Goal: Communication & Community: Answer question/provide support

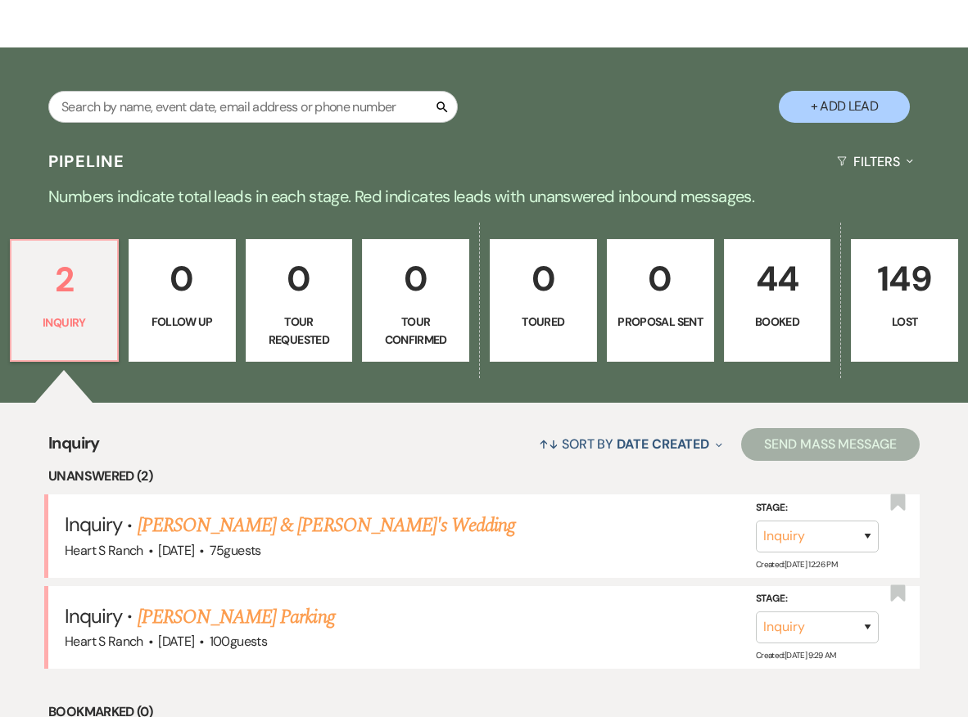
scroll to position [224, 0]
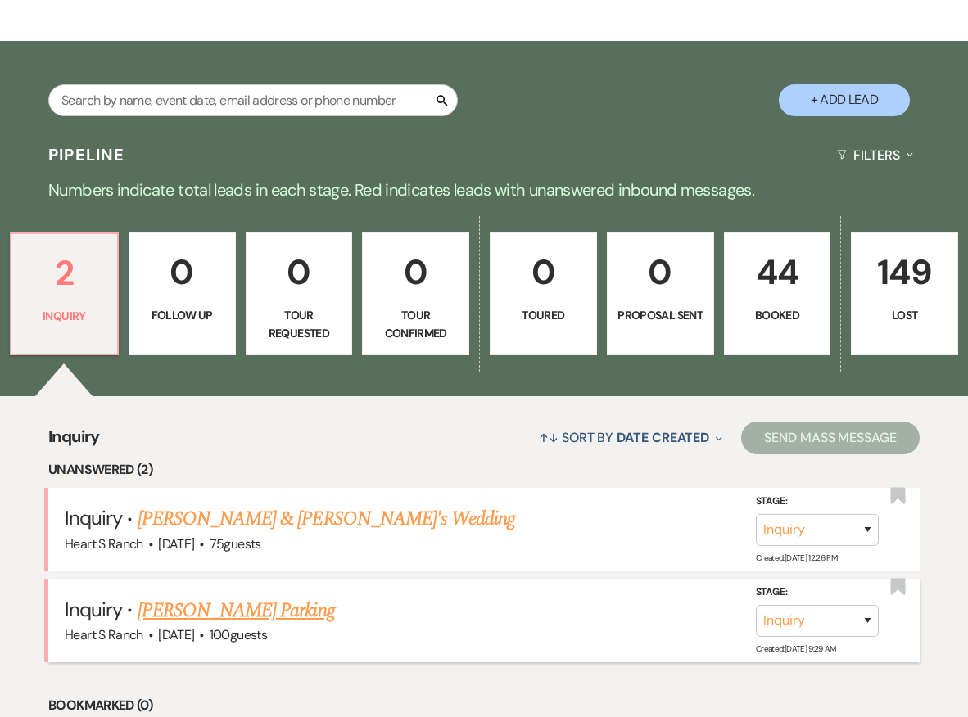
click at [228, 611] on link "[PERSON_NAME] Parking" at bounding box center [236, 610] width 197 height 29
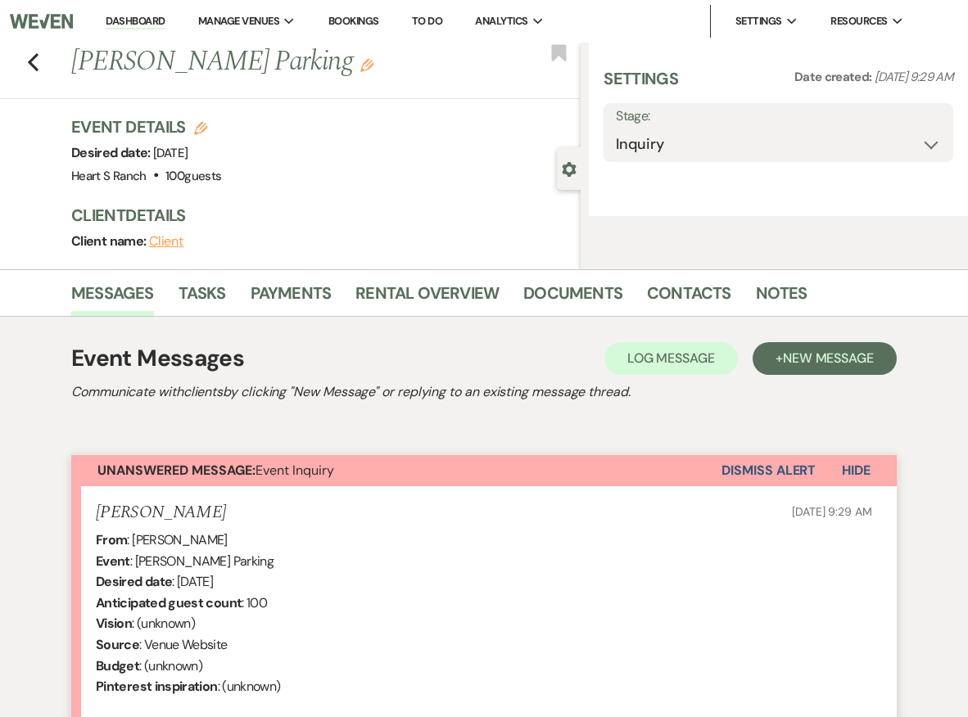
select select "5"
select select "13"
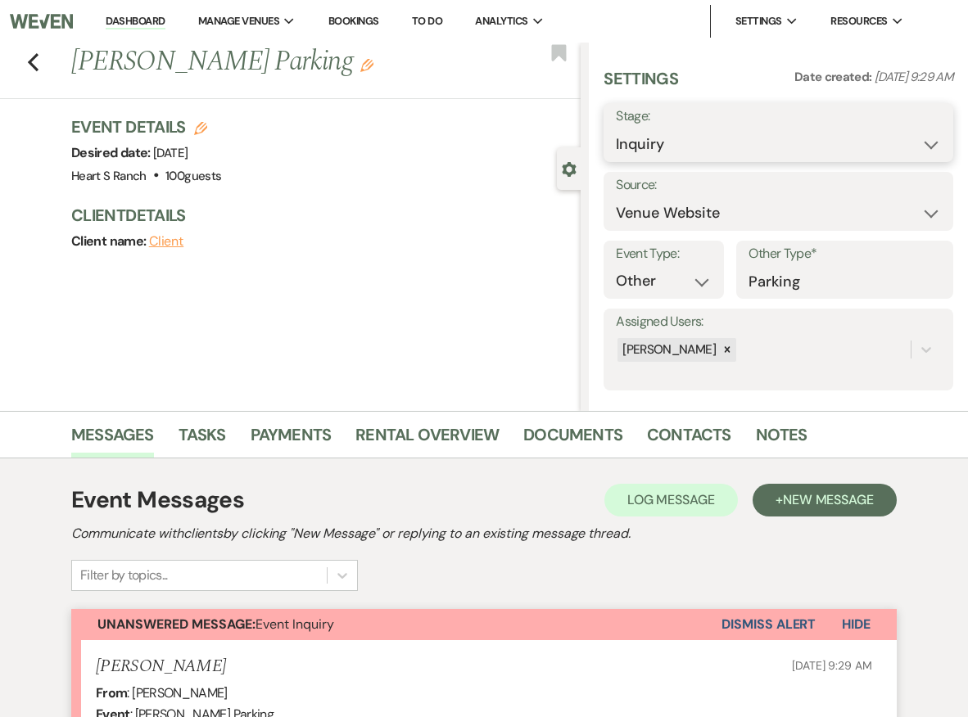
select select "8"
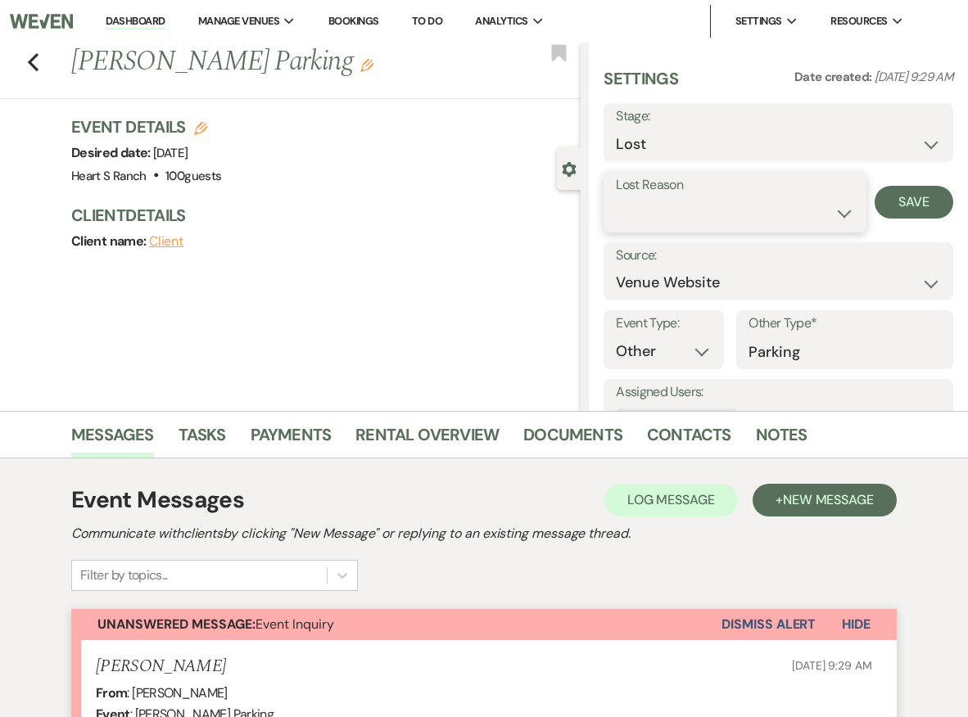
select select "3"
click at [916, 205] on button "Save" at bounding box center [914, 202] width 79 height 33
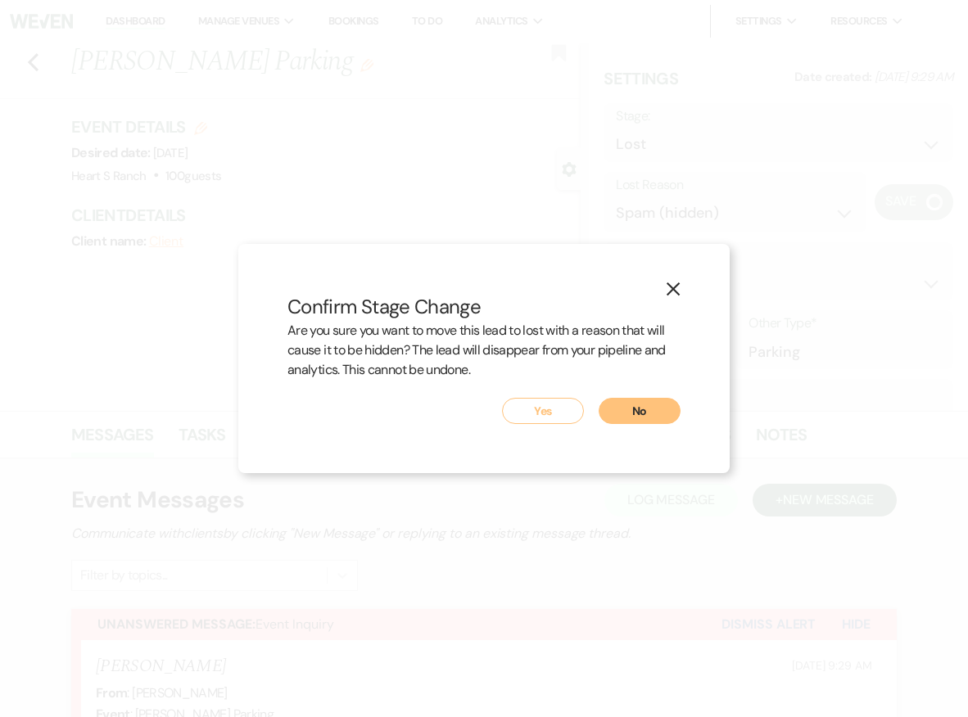
click at [541, 412] on button "Yes" at bounding box center [543, 411] width 82 height 26
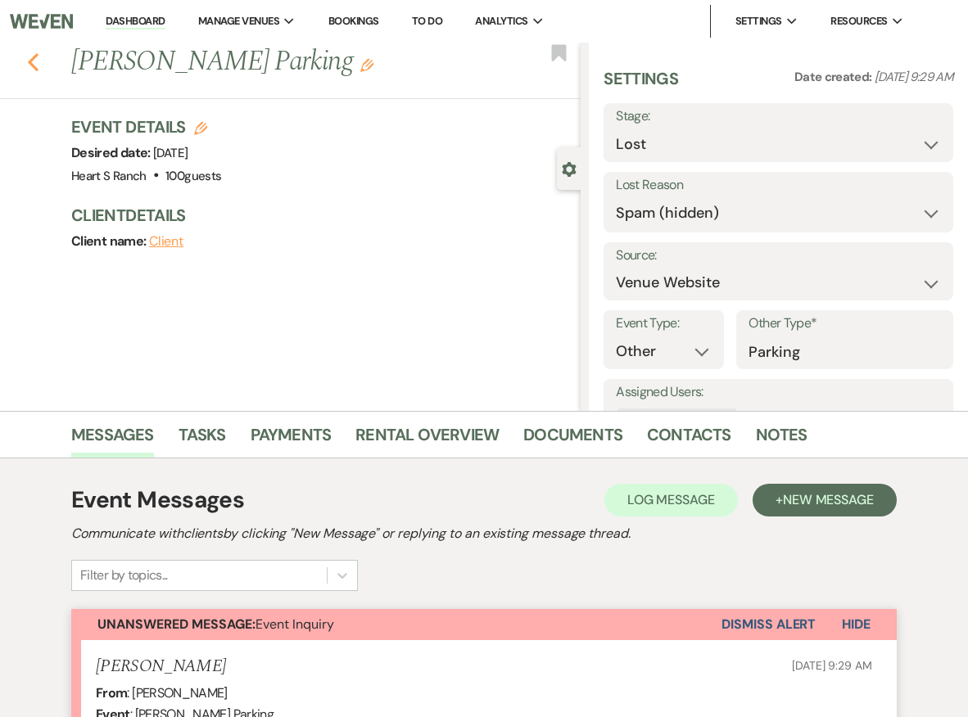
click at [31, 63] on use "button" at bounding box center [33, 62] width 11 height 18
select select "8"
select select "3"
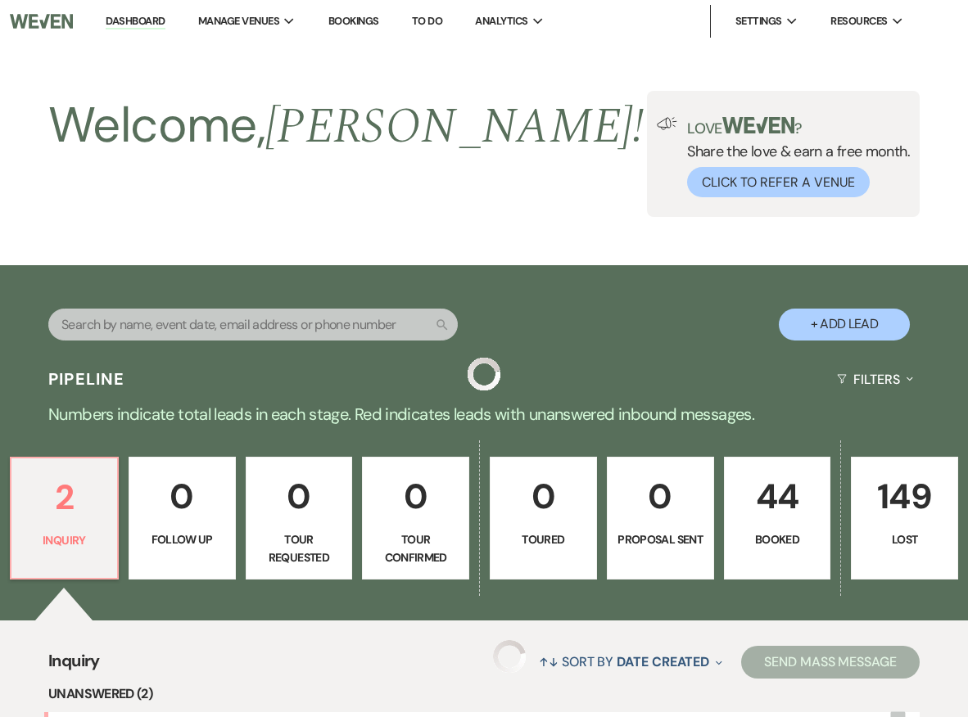
scroll to position [224, 0]
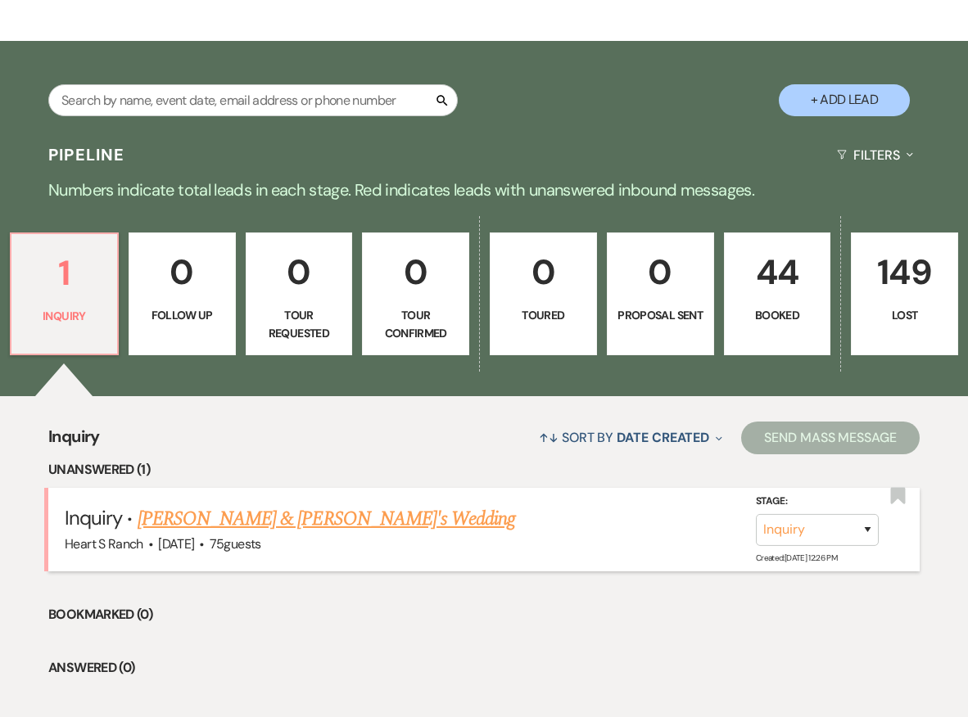
click at [304, 519] on link "[PERSON_NAME] & [PERSON_NAME]'s Wedding" at bounding box center [327, 519] width 378 height 29
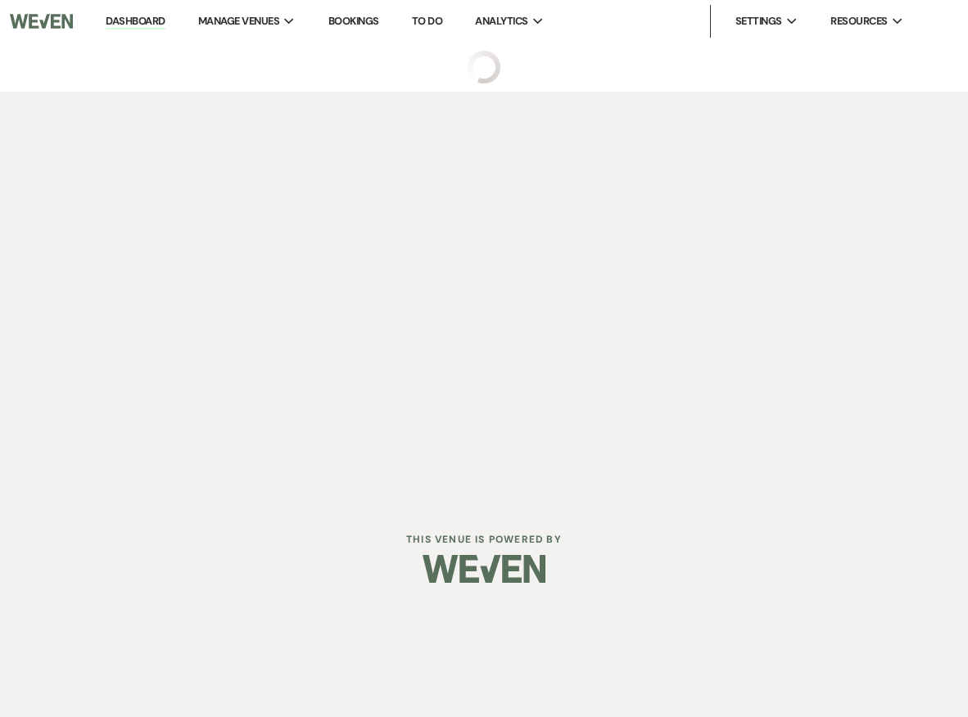
select select "5"
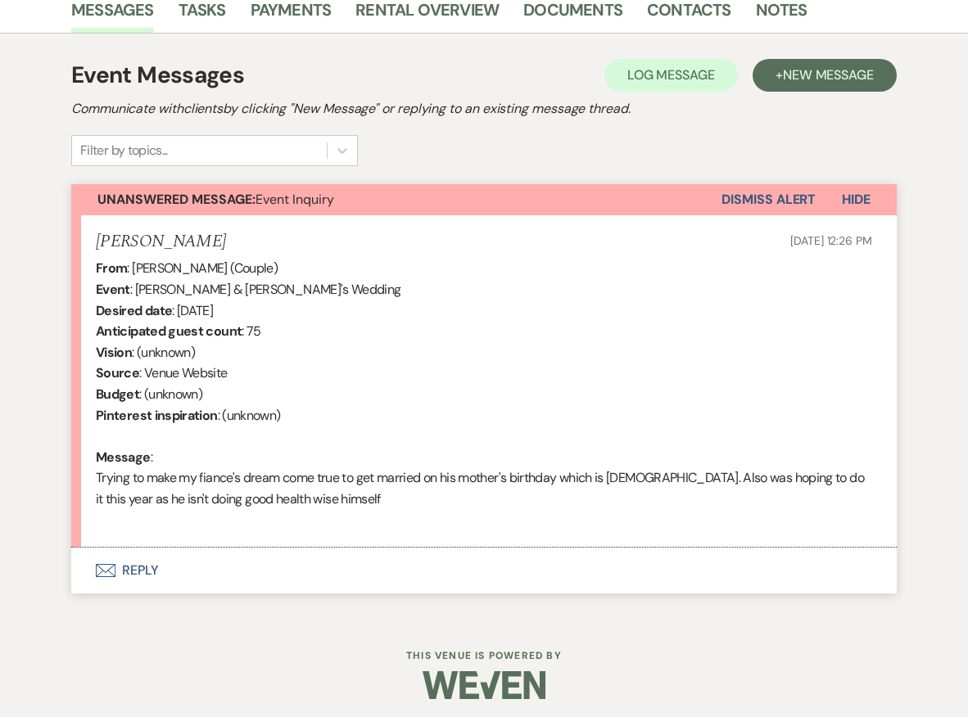
scroll to position [424, 0]
click at [284, 573] on button "Envelope Reply" at bounding box center [484, 572] width 826 height 46
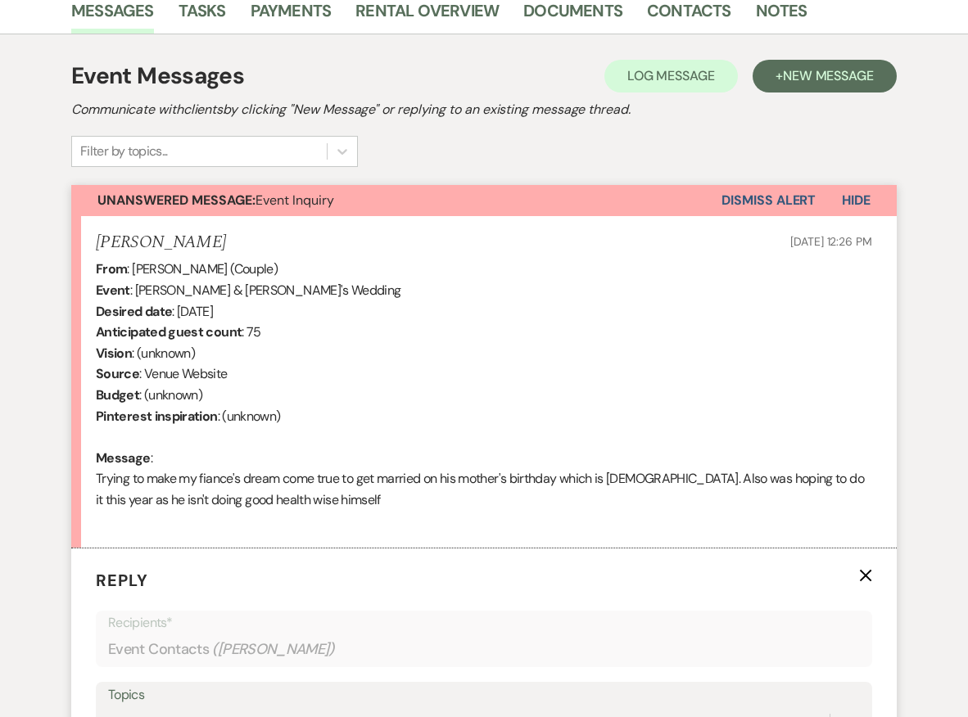
scroll to position [735, 0]
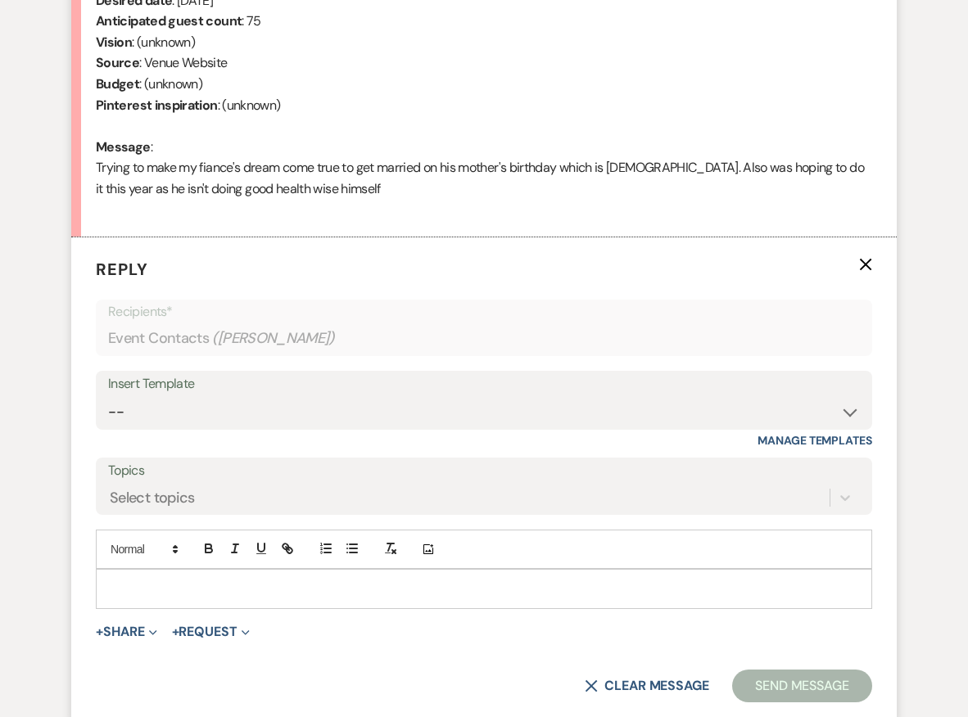
click at [284, 570] on div at bounding box center [484, 589] width 775 height 38
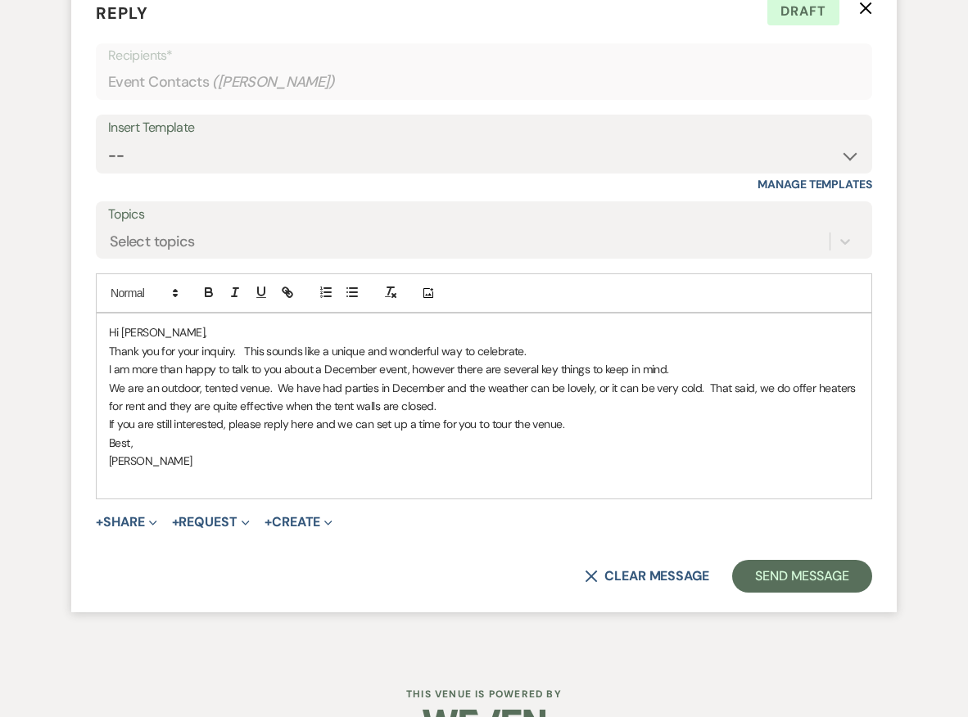
scroll to position [993, 0]
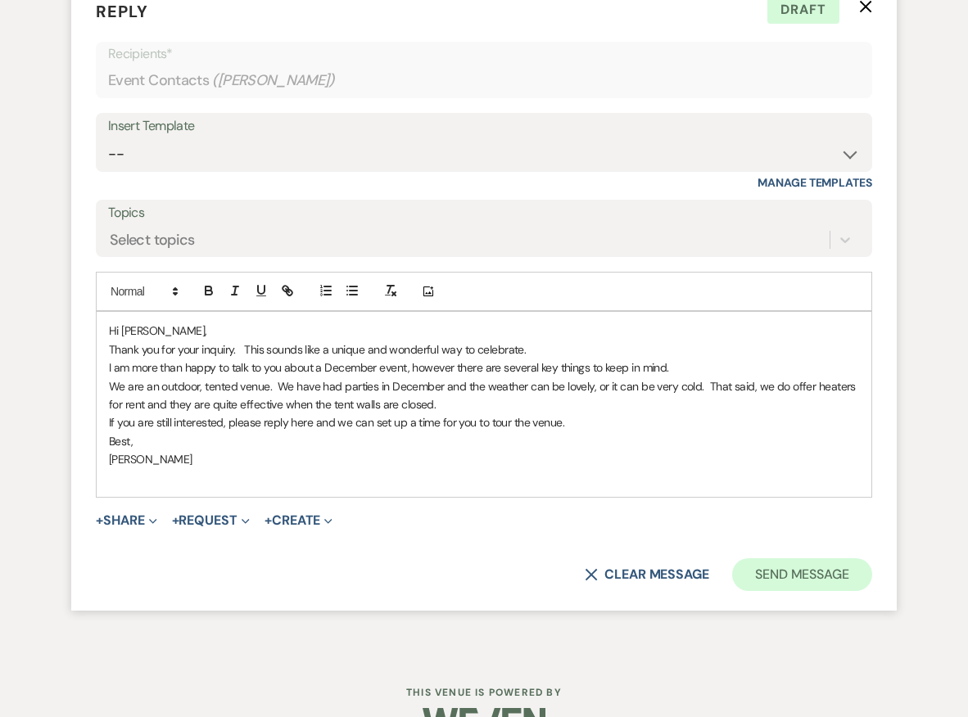
click at [786, 565] on button "Send Message" at bounding box center [802, 575] width 140 height 33
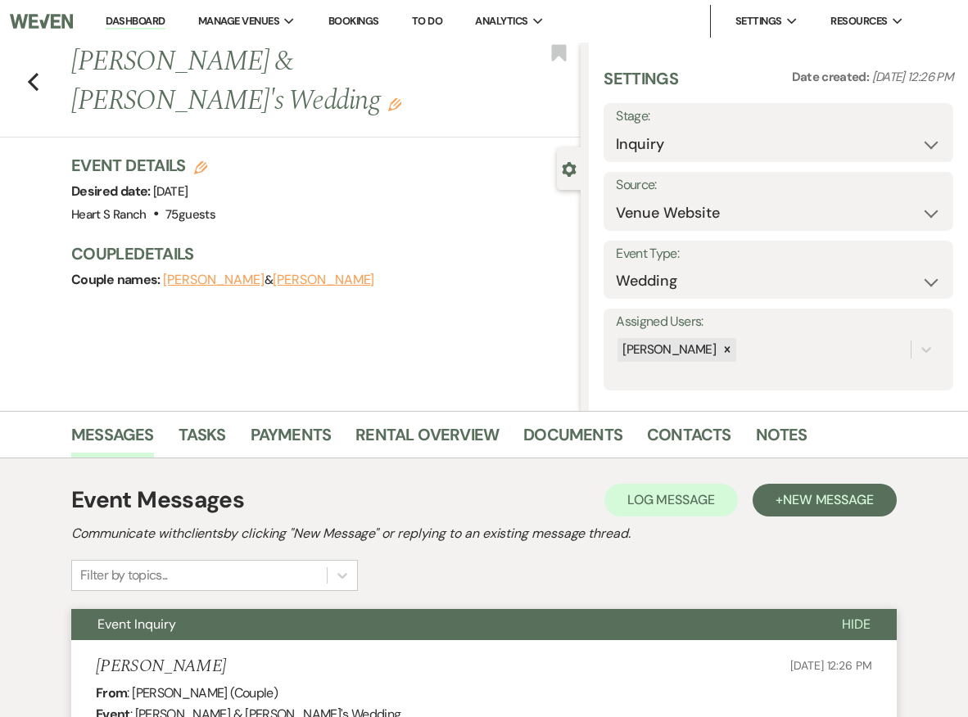
scroll to position [0, 0]
click at [29, 73] on use "button" at bounding box center [33, 82] width 11 height 18
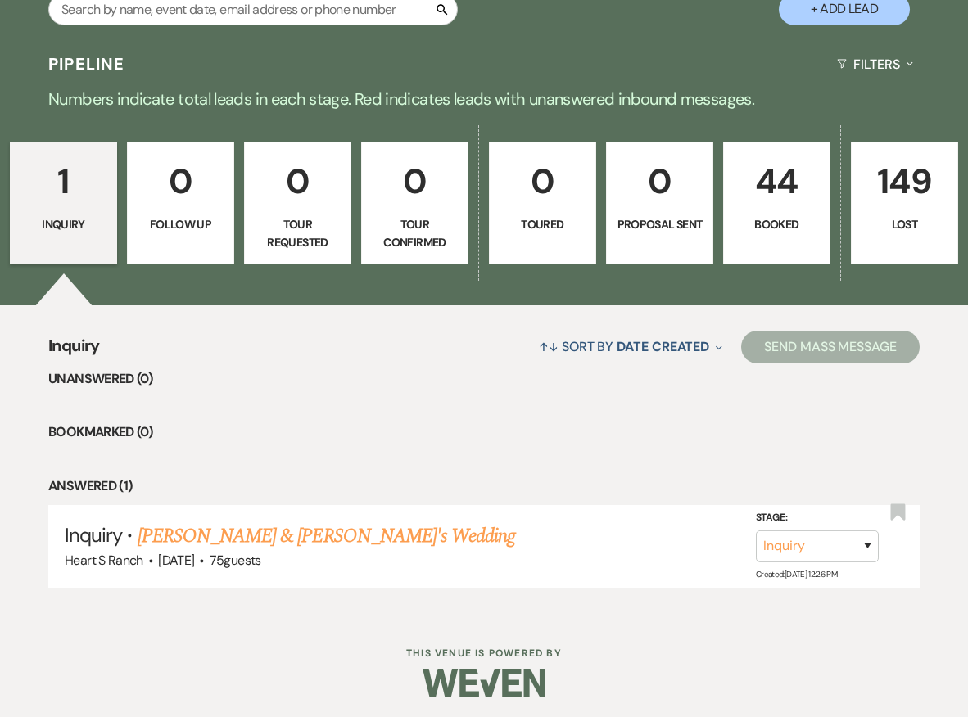
scroll to position [314, 0]
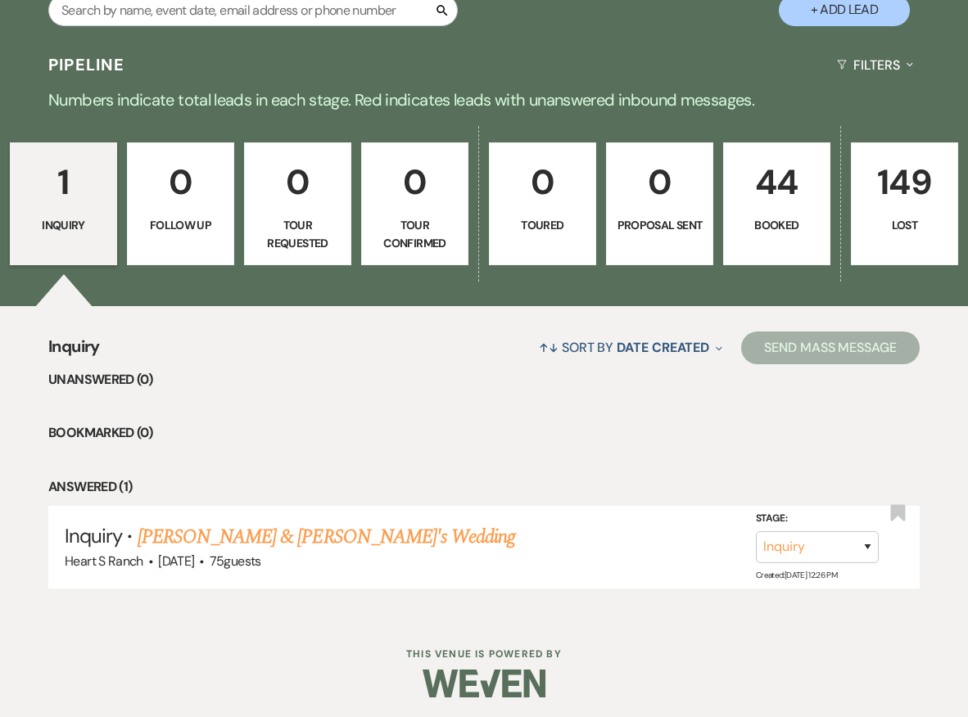
click at [781, 234] on link "44 Booked" at bounding box center [776, 204] width 107 height 123
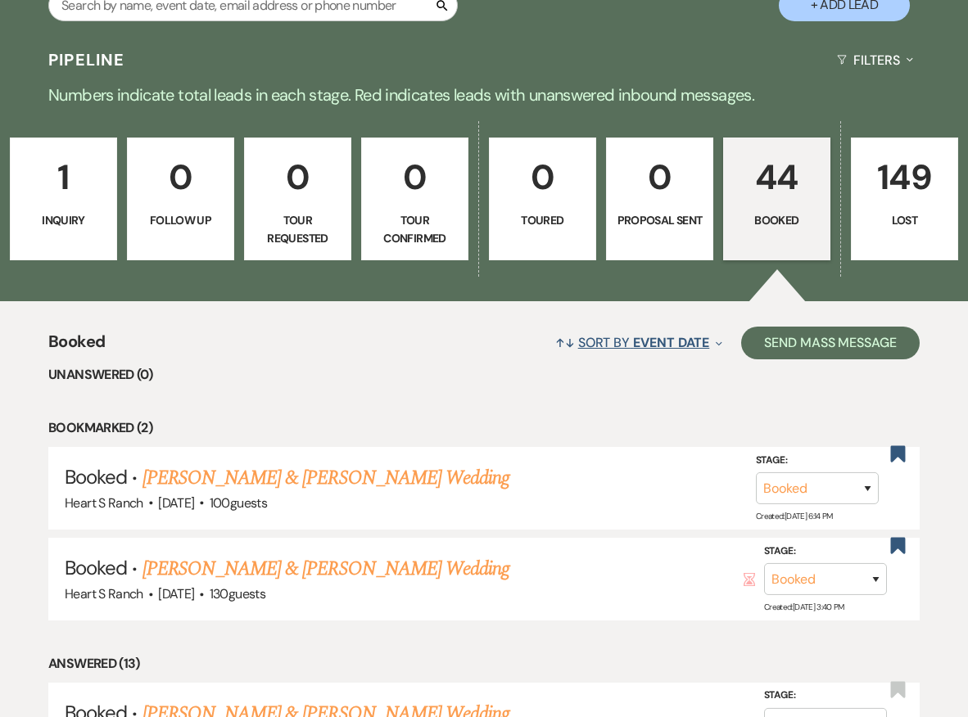
scroll to position [320, 0]
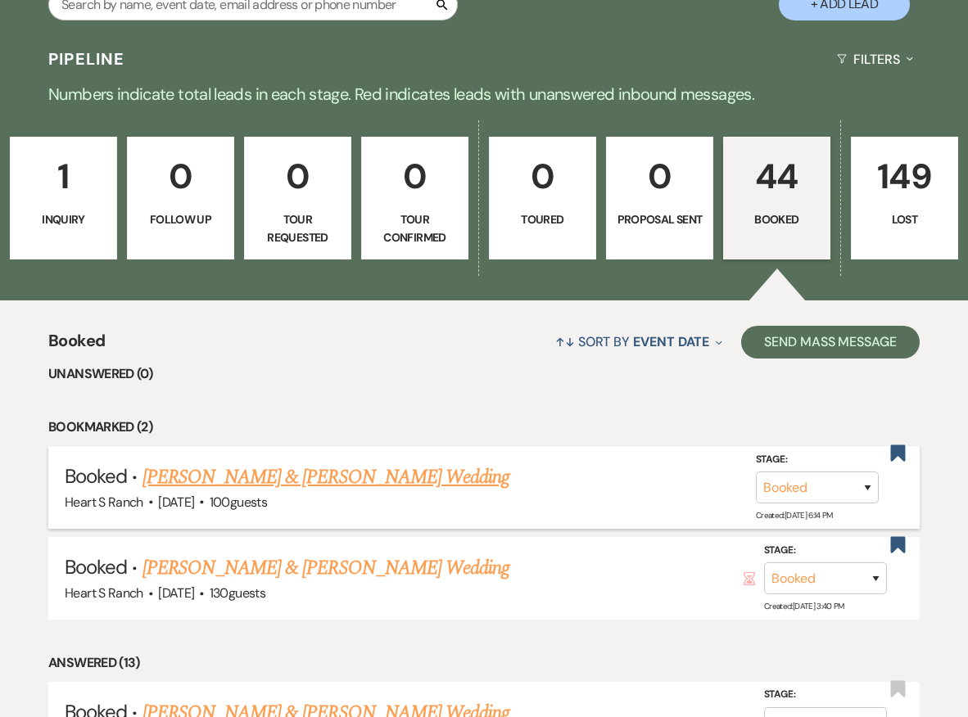
click at [345, 477] on link "[PERSON_NAME] & [PERSON_NAME] Wedding" at bounding box center [326, 477] width 367 height 29
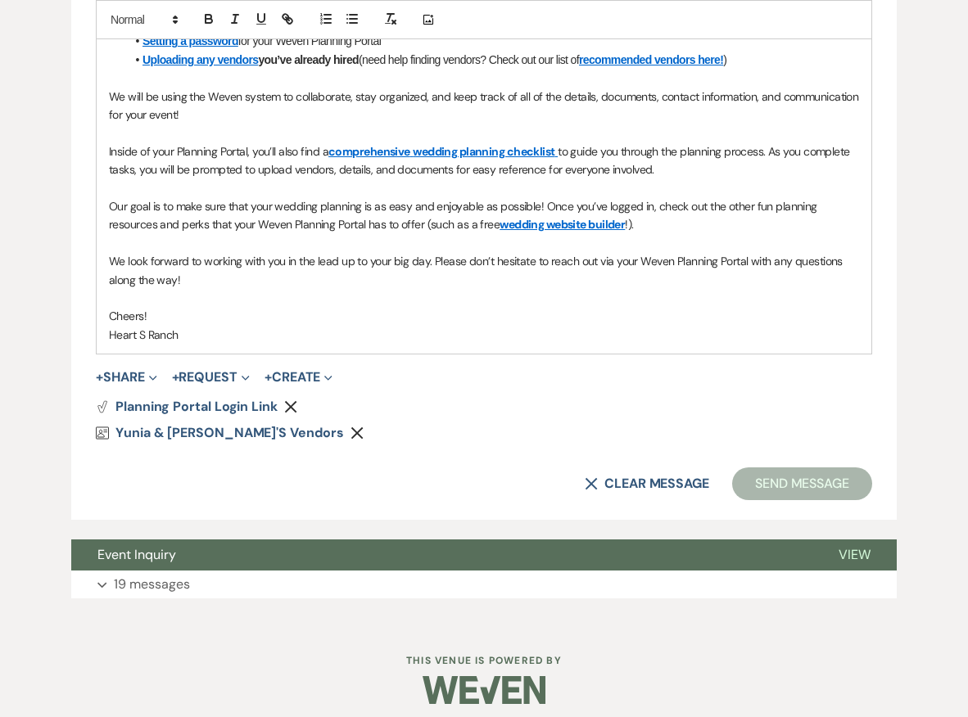
scroll to position [973, 0]
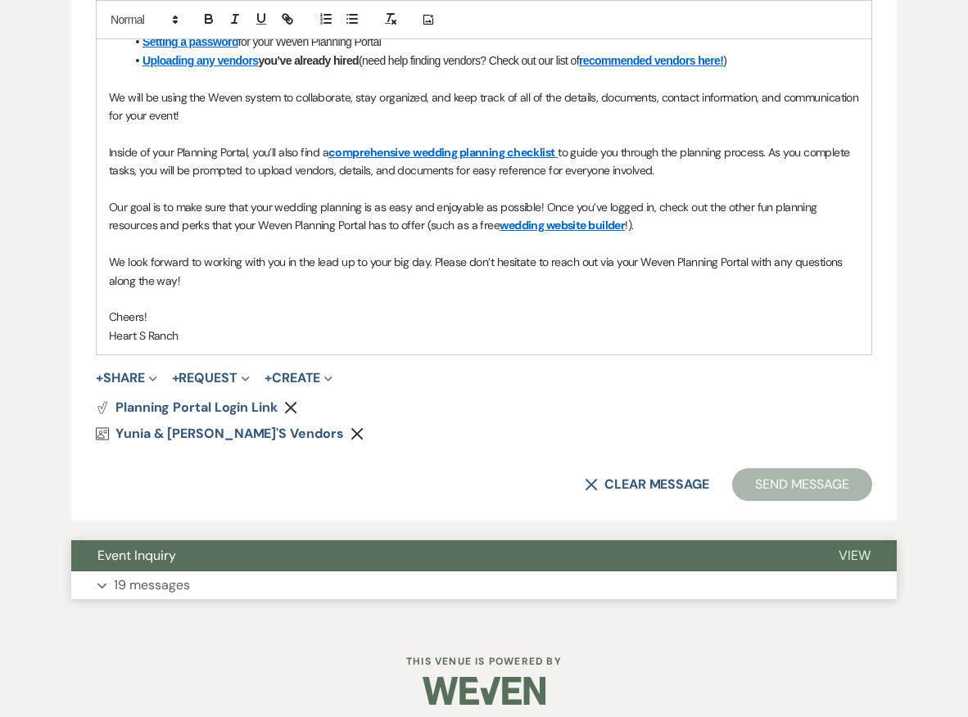
click at [352, 572] on button "Expand 19 messages" at bounding box center [484, 586] width 826 height 28
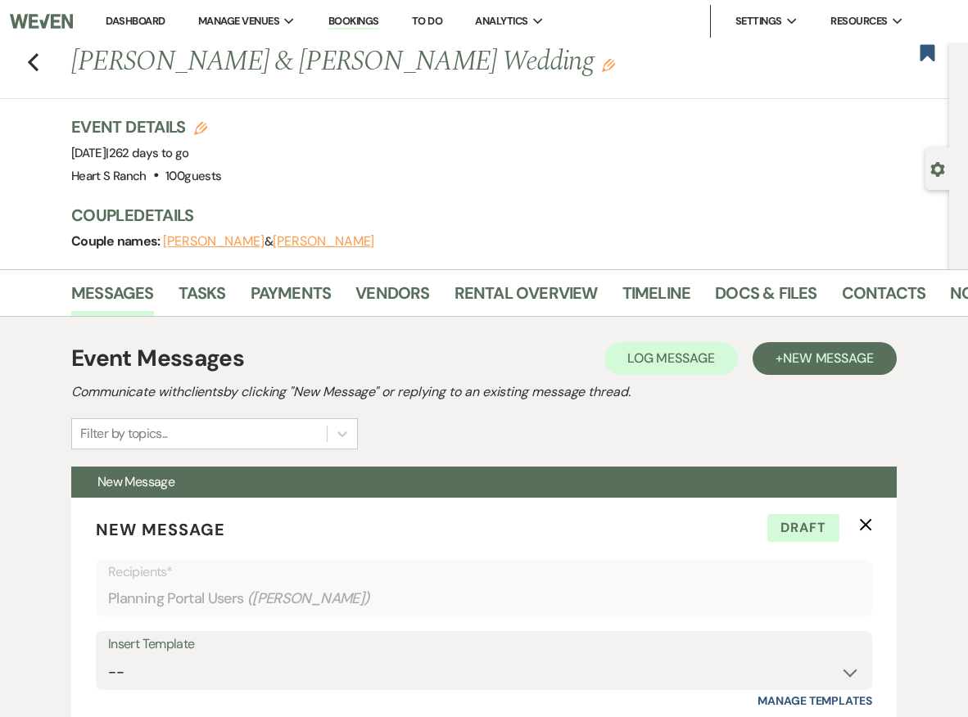
scroll to position [0, 0]
click at [853, 356] on span "New Message" at bounding box center [828, 358] width 91 height 17
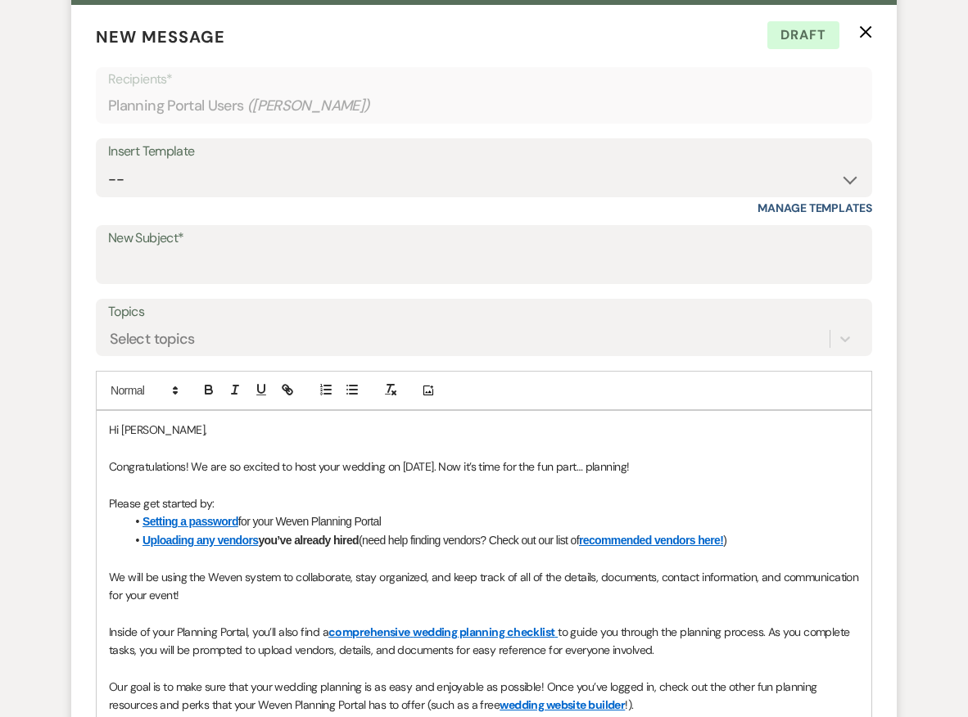
scroll to position [518, 0]
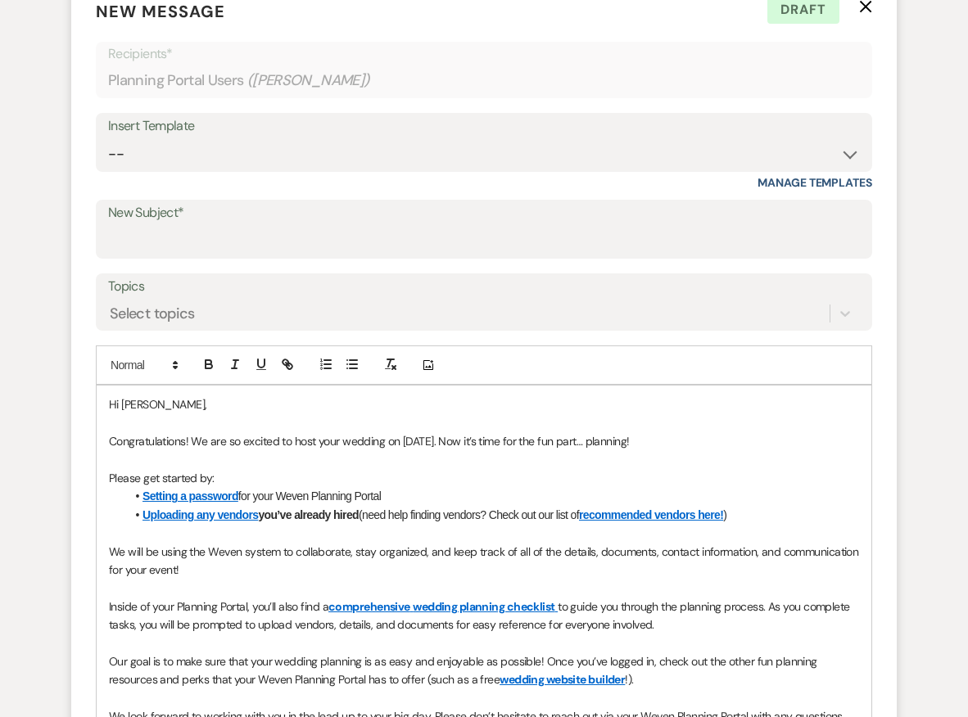
click at [241, 215] on label "New Subject*" at bounding box center [484, 213] width 752 height 24
click at [241, 225] on input "New Subject*" at bounding box center [484, 241] width 752 height 32
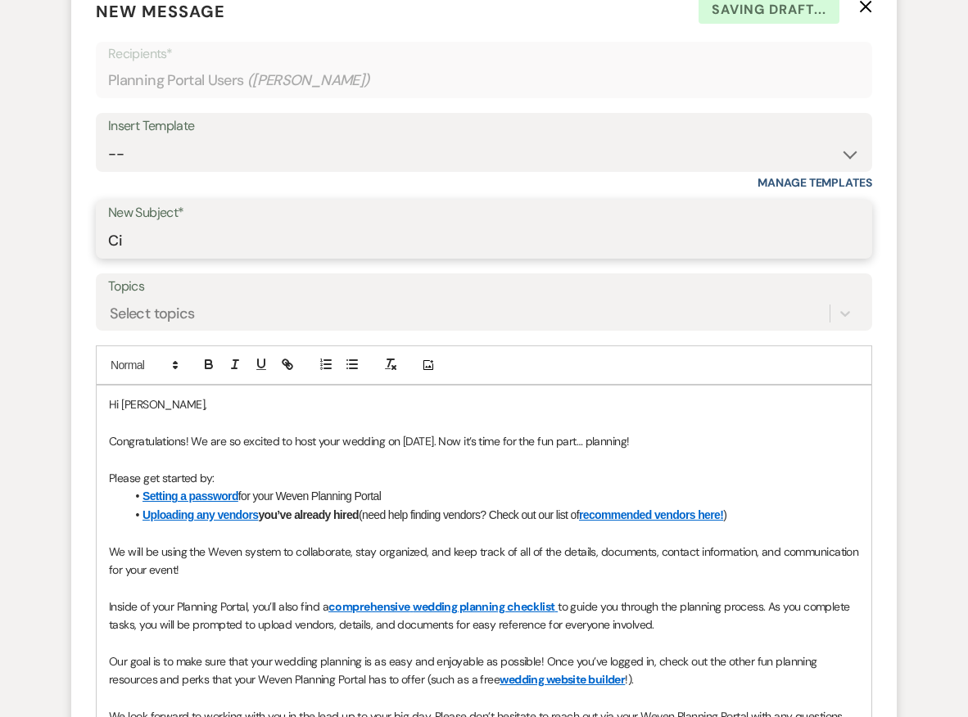
type input "C"
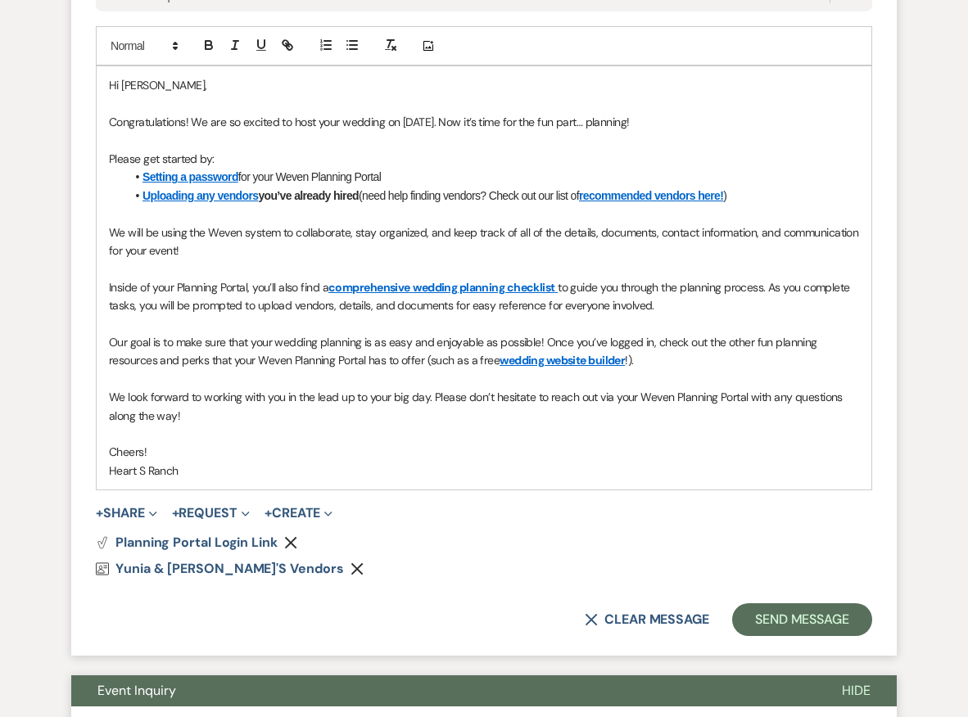
scroll to position [839, 0]
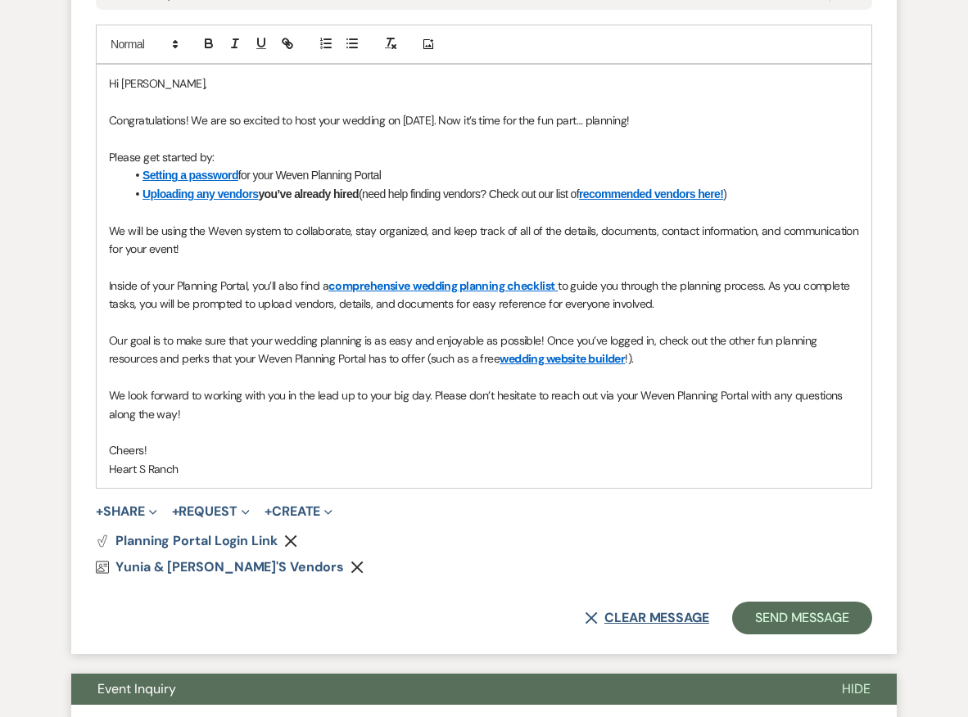
type input "Return of Contract"
click at [644, 612] on button "X Clear message" at bounding box center [647, 618] width 124 height 13
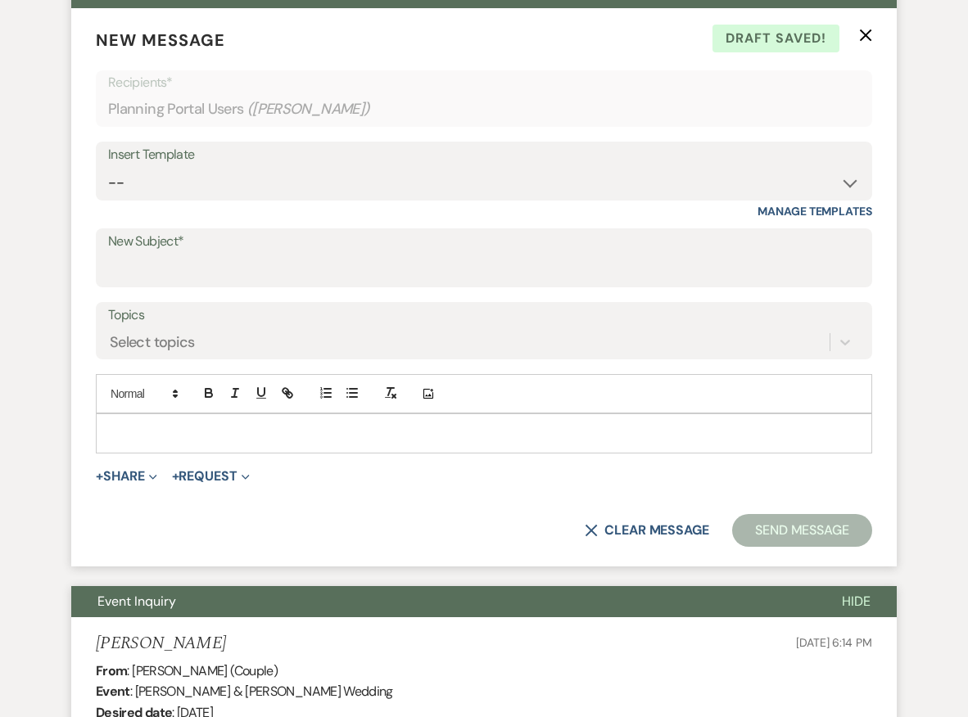
scroll to position [488, 0]
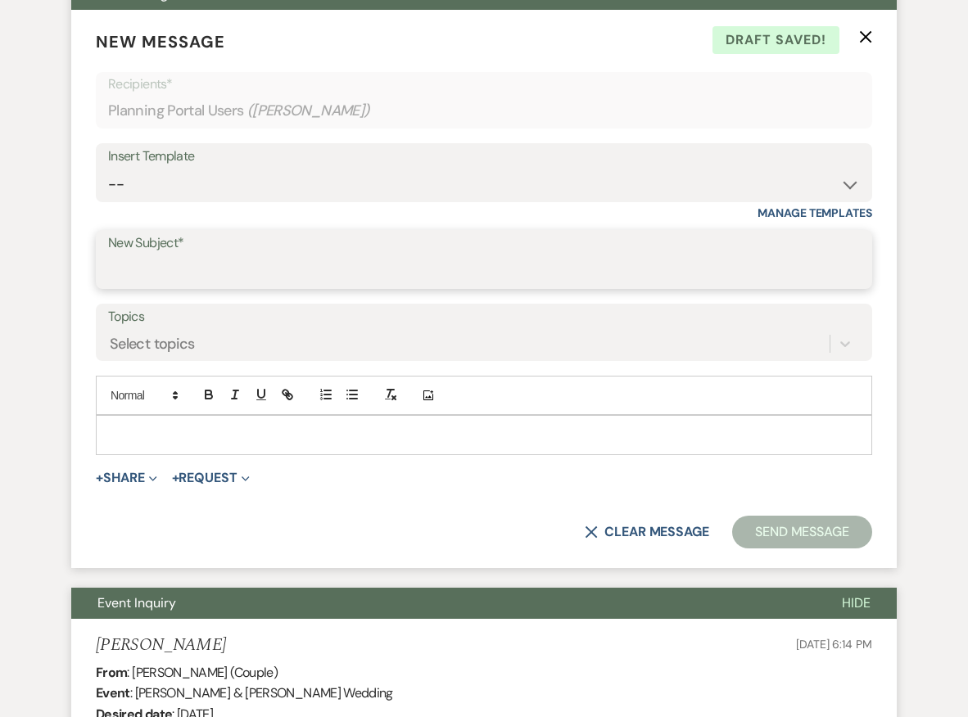
click at [437, 263] on input "New Subject*" at bounding box center [484, 272] width 752 height 32
type input "Return of Contract"
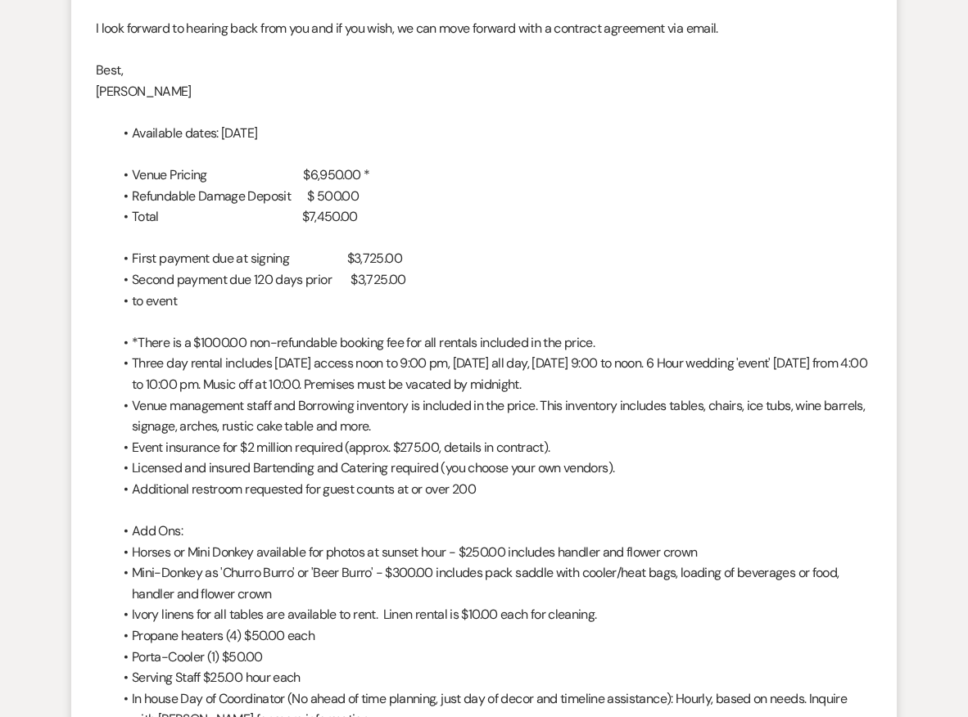
scroll to position [3670, 0]
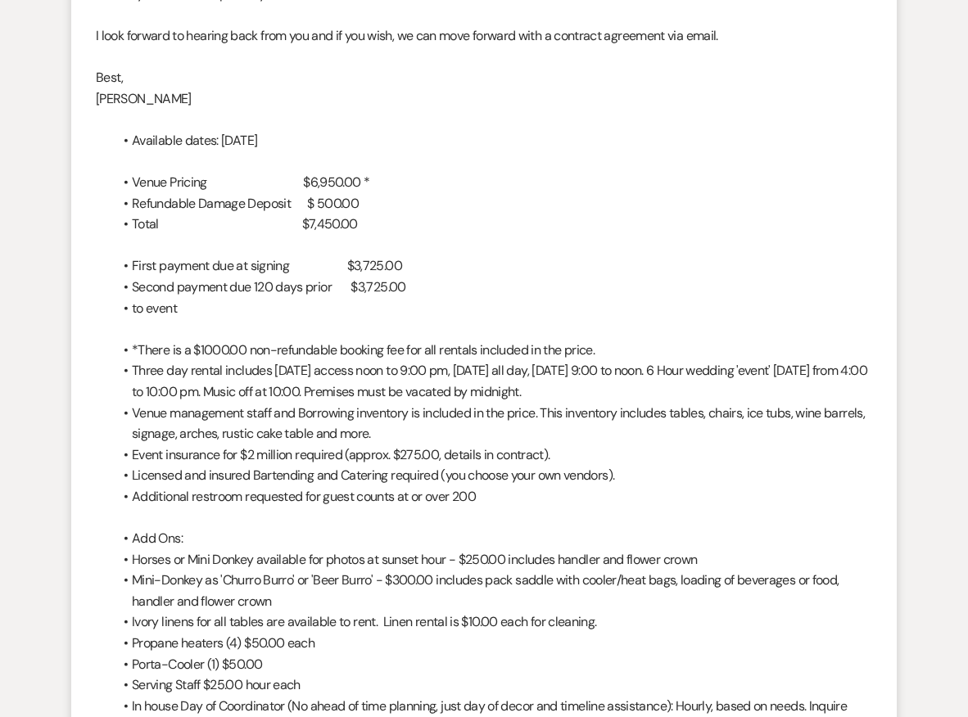
drag, startPoint x: 454, startPoint y: 213, endPoint x: 396, endPoint y: 215, distance: 57.4
click at [396, 256] on li "First payment due at signing $3,725.00" at bounding box center [492, 266] width 760 height 21
copy span "$3,725.00"
click at [518, 235] on p at bounding box center [484, 245] width 776 height 21
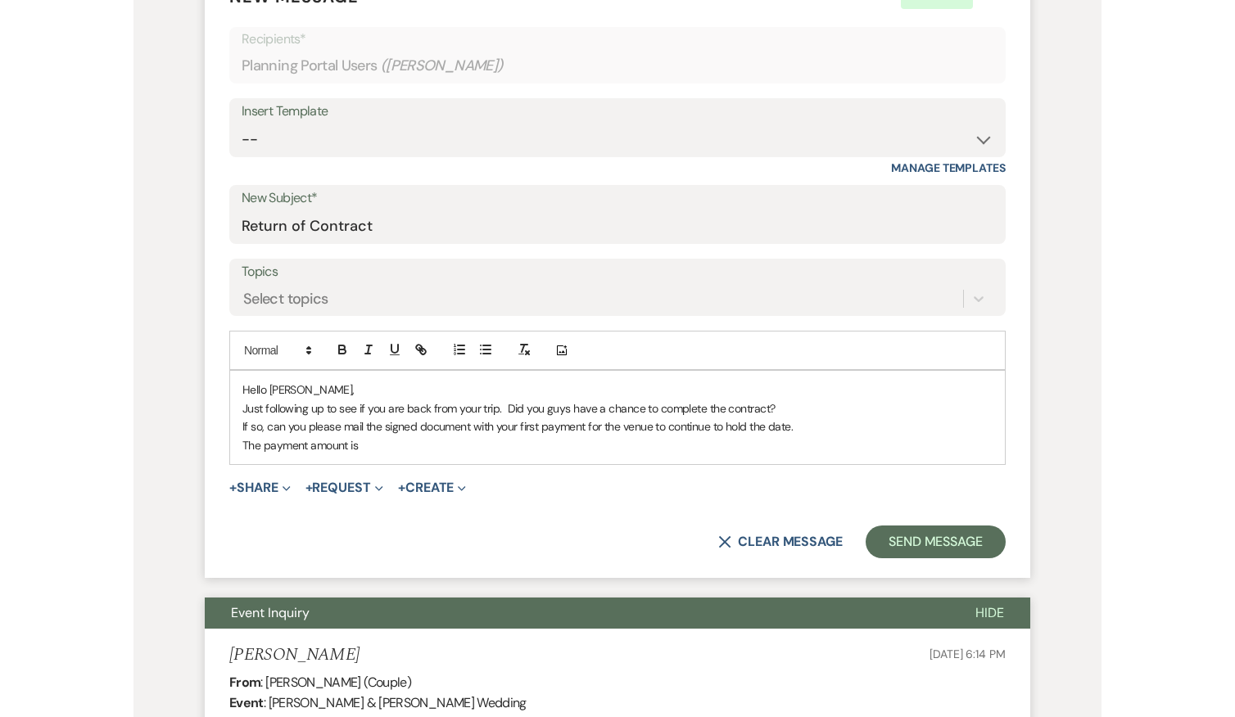
scroll to position [535, 0]
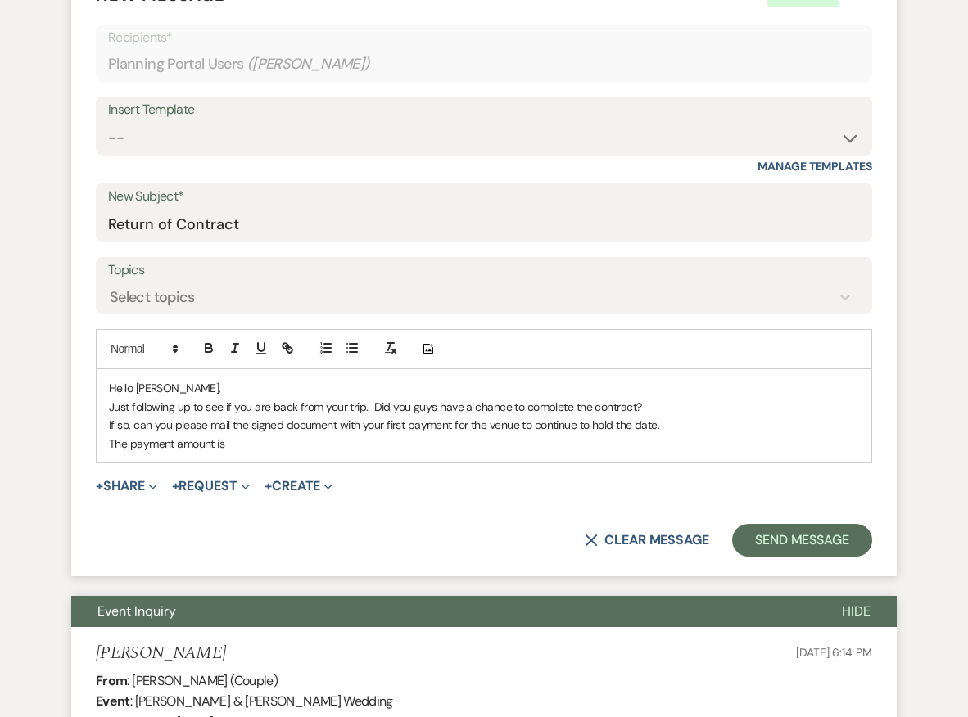
click at [272, 443] on p "The payment amount is" at bounding box center [484, 444] width 750 height 18
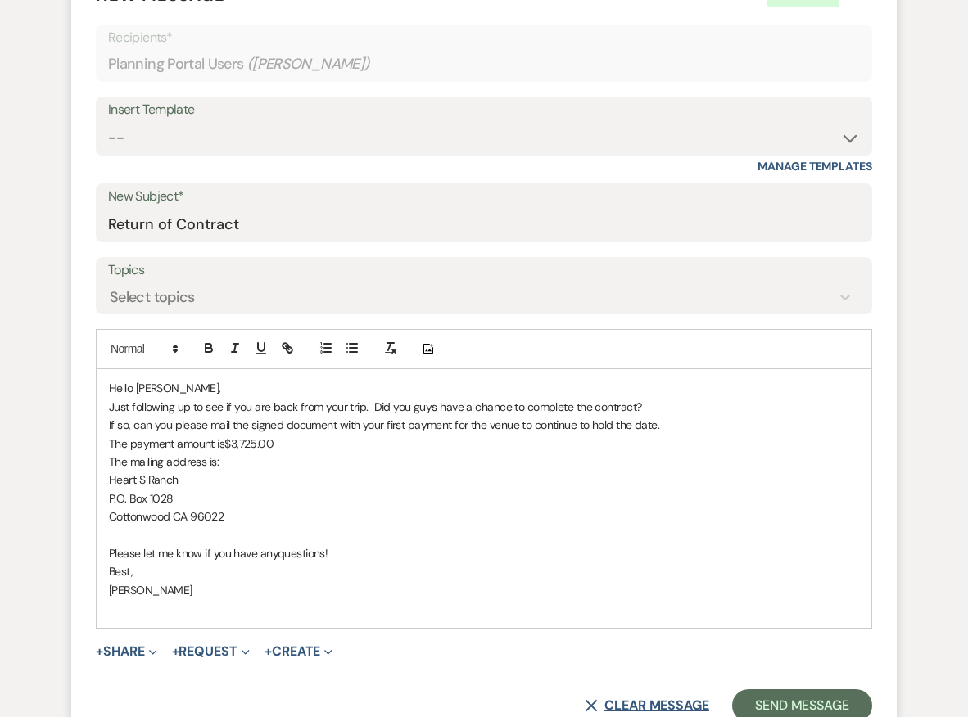
click at [645, 699] on button "X Clear message" at bounding box center [647, 705] width 124 height 13
